Goal: Transaction & Acquisition: Purchase product/service

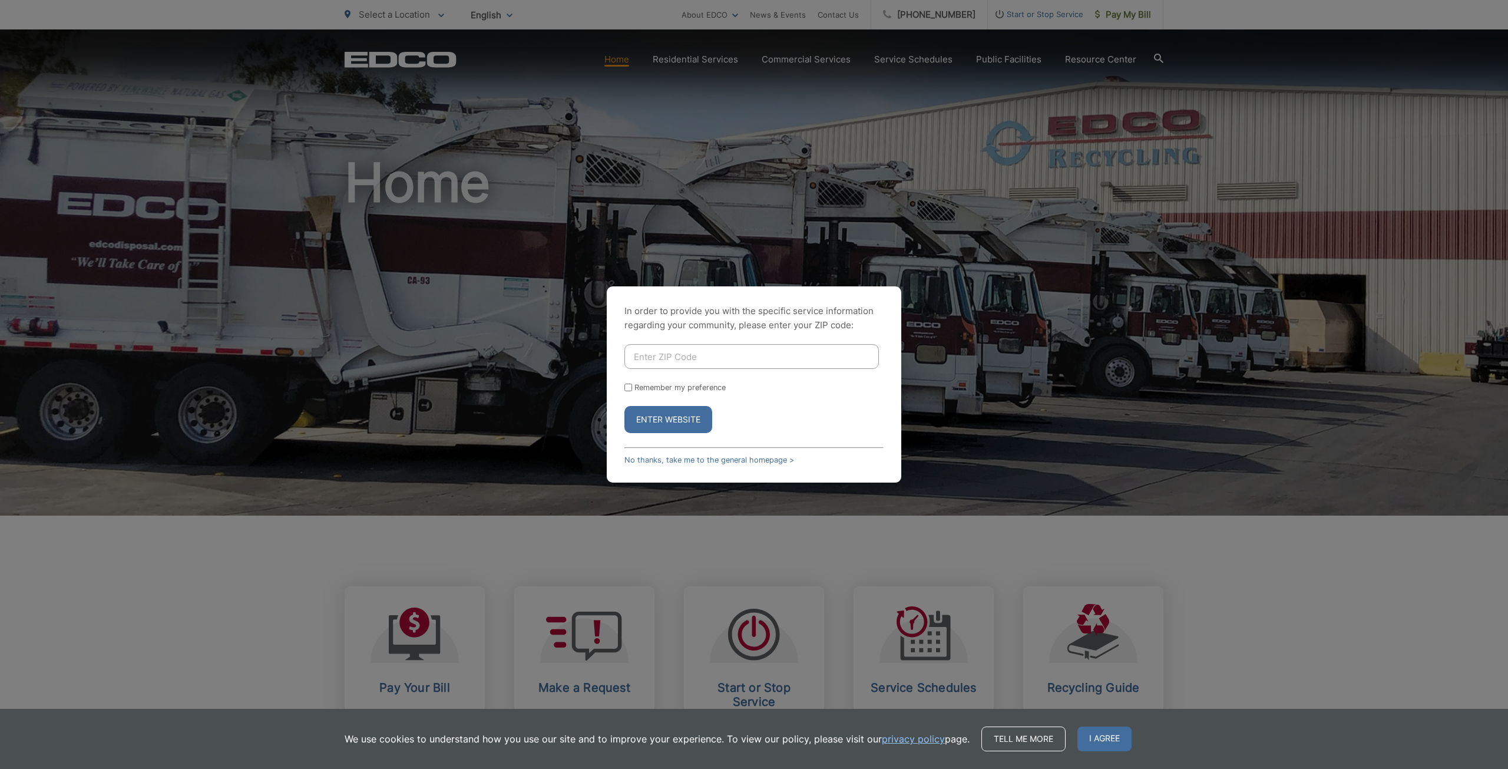
click at [760, 359] on input "Enter ZIP Code" at bounding box center [751, 356] width 254 height 25
type input "92069"
drag, startPoint x: 714, startPoint y: 346, endPoint x: 709, endPoint y: 350, distance: 7.1
click at [714, 346] on input "92069" at bounding box center [751, 356] width 254 height 25
click at [628, 387] on input "Remember my preference" at bounding box center [628, 387] width 8 height 8
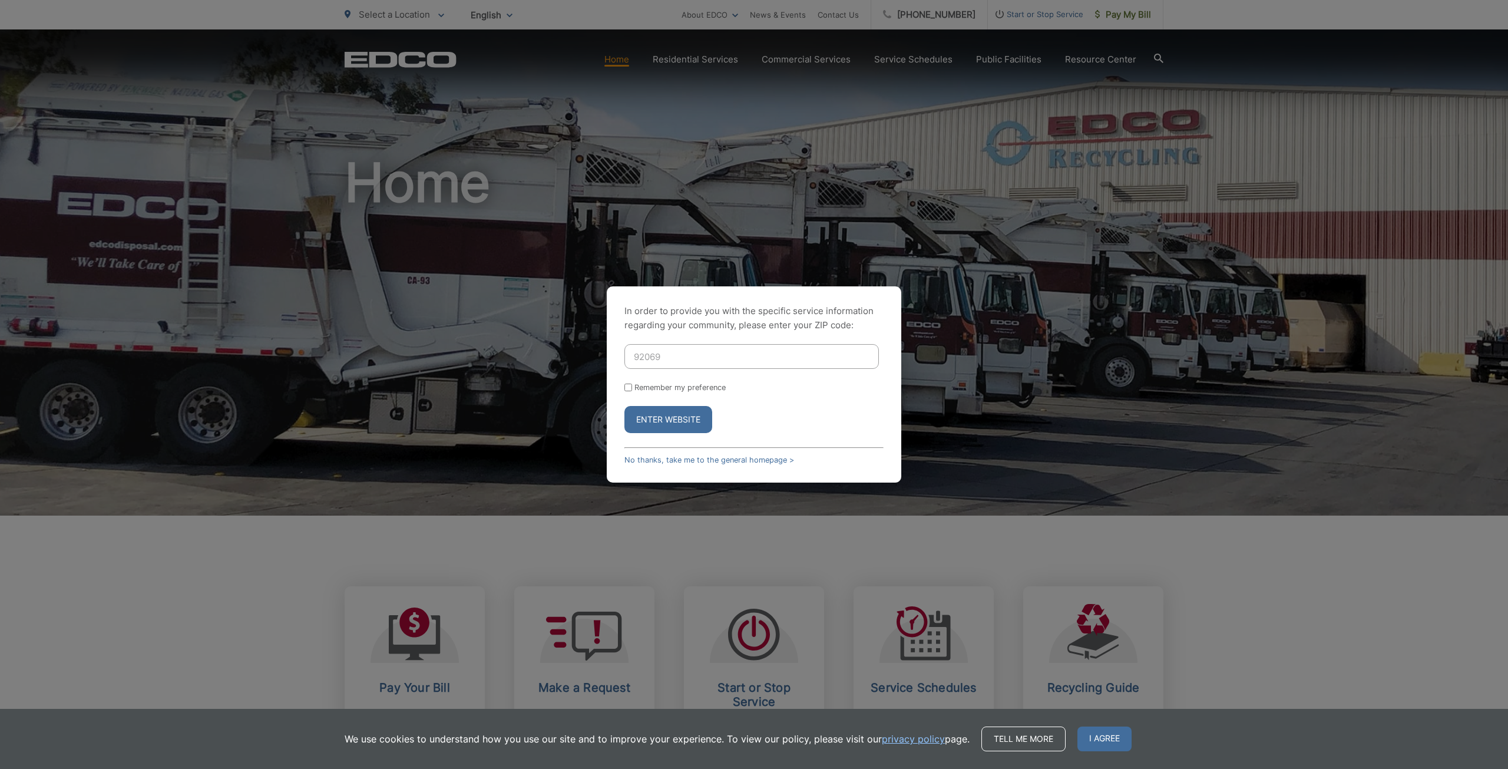
checkbox input "true"
click at [652, 416] on button "Enter Website" at bounding box center [668, 419] width 88 height 27
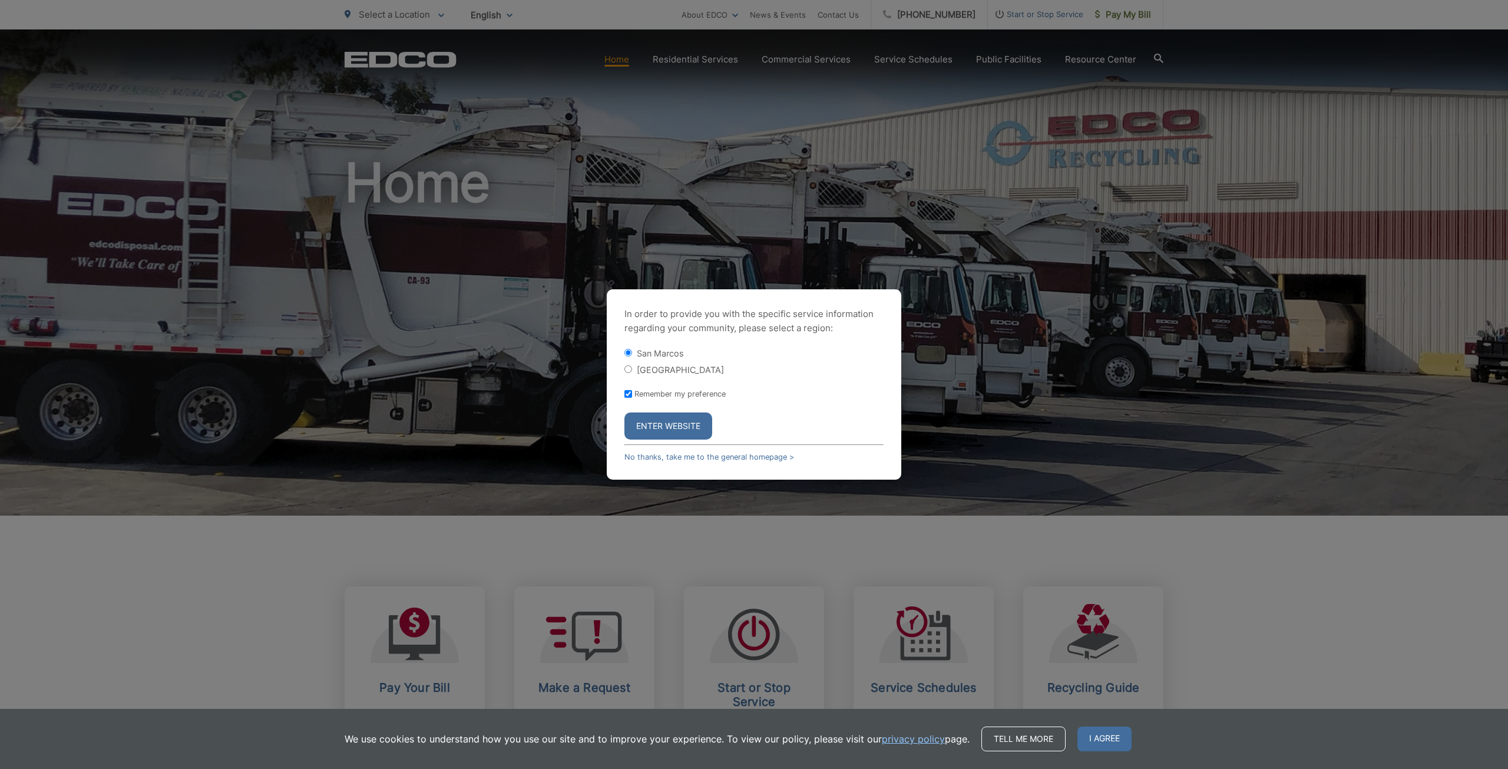
click at [652, 416] on button "Enter Website" at bounding box center [668, 425] width 88 height 27
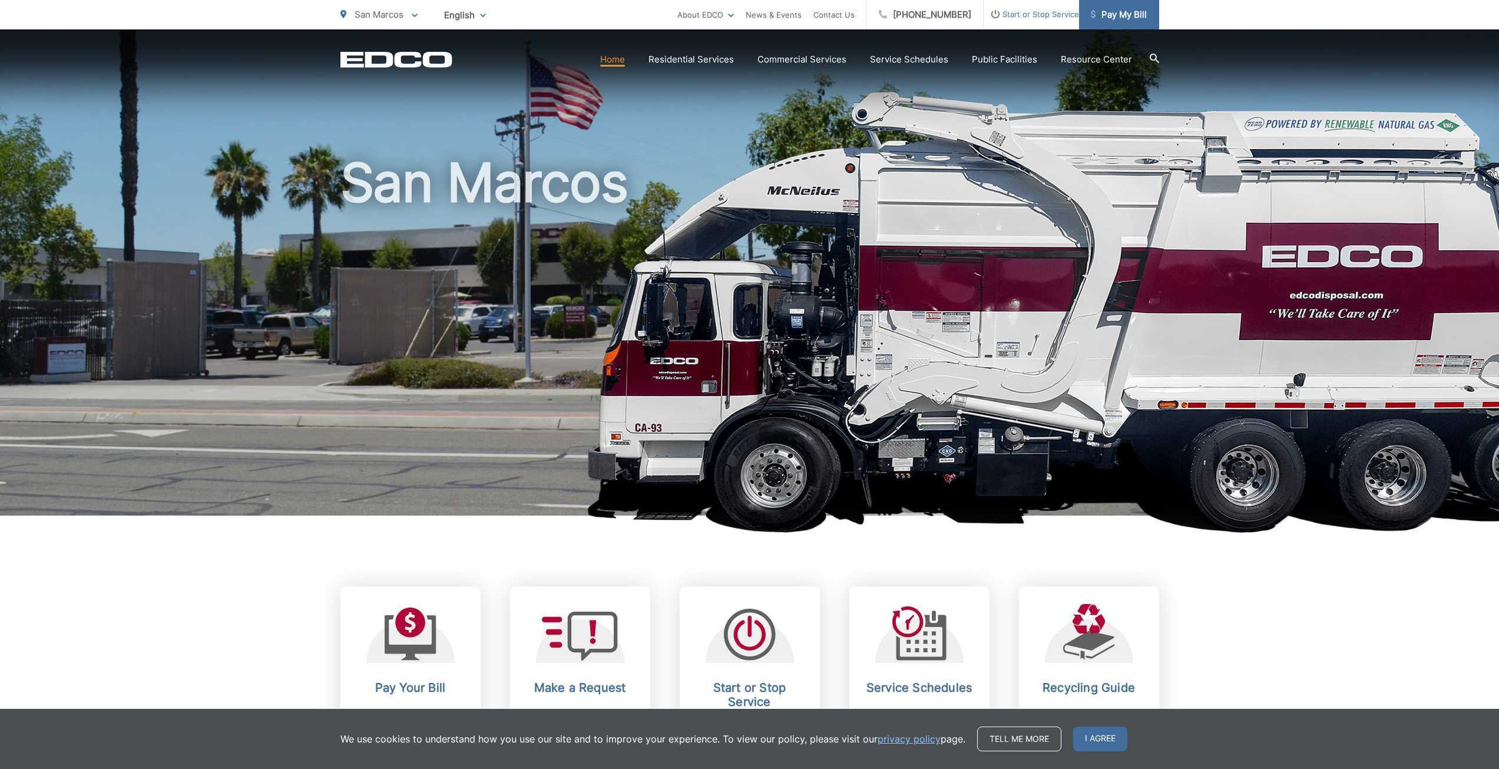
click at [1101, 14] on span "Pay My Bill" at bounding box center [1119, 15] width 56 height 14
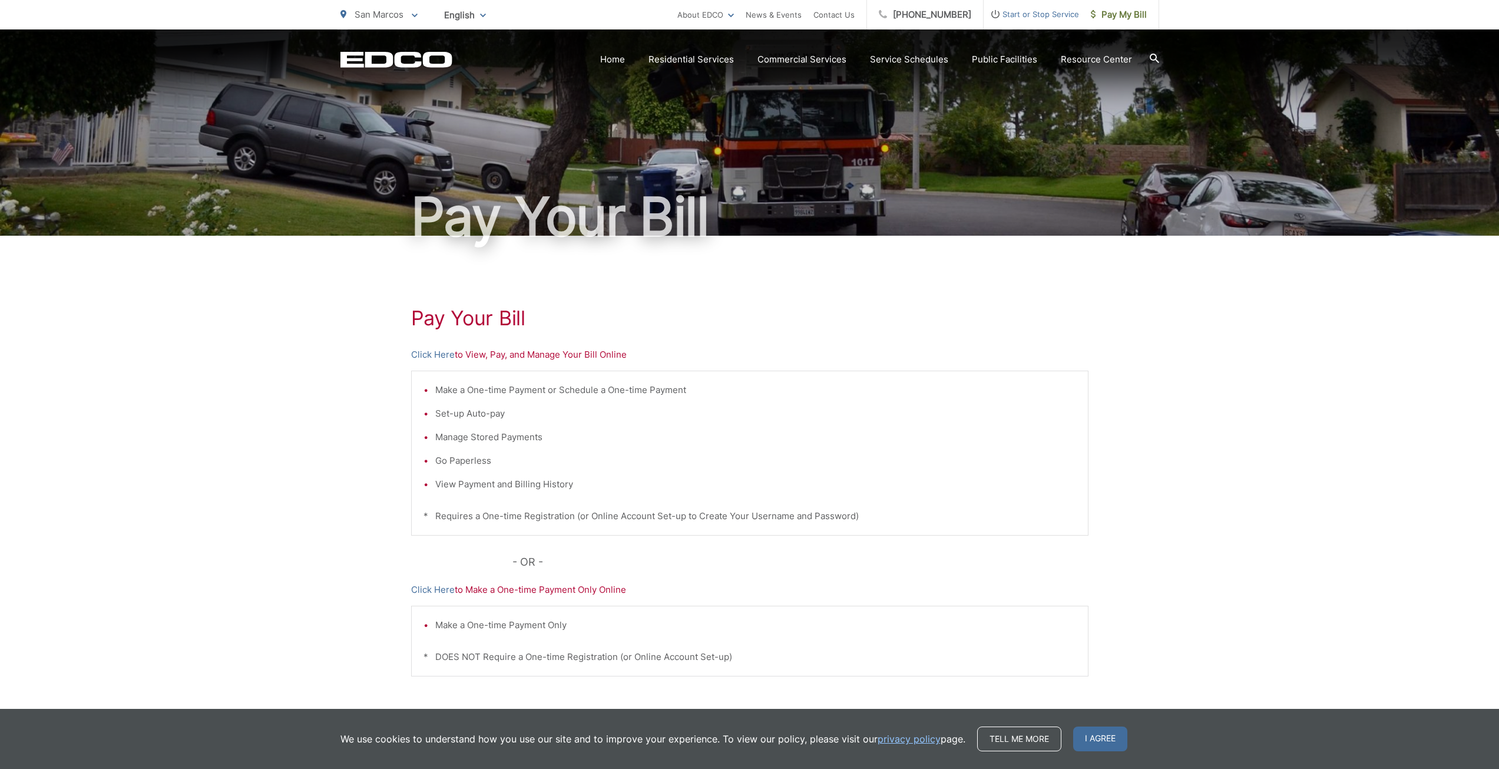
click at [501, 356] on p "Click Here to View, Pay, and Manage Your Bill Online" at bounding box center [749, 354] width 677 height 14
click at [421, 355] on link "Click Here" at bounding box center [433, 354] width 44 height 14
